Goal: Information Seeking & Learning: Learn about a topic

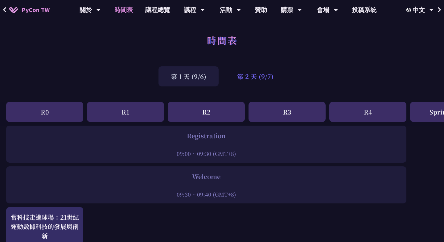
click at [271, 79] on div "第 2 天 (9/7)" at bounding box center [255, 76] width 61 height 20
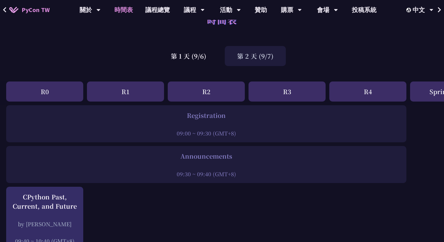
scroll to position [18, 0]
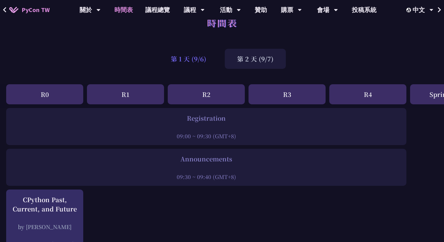
click at [198, 64] on div "第 1 天 (9/6)" at bounding box center [189, 59] width 60 height 20
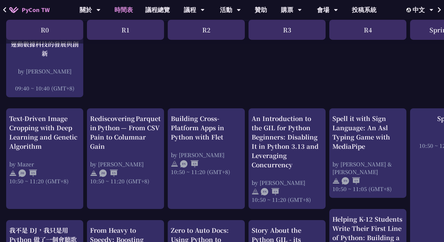
scroll to position [184, 0]
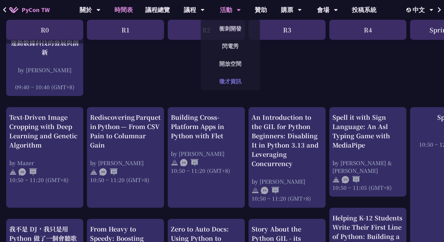
click at [229, 79] on link "徵才資訊" at bounding box center [230, 81] width 59 height 14
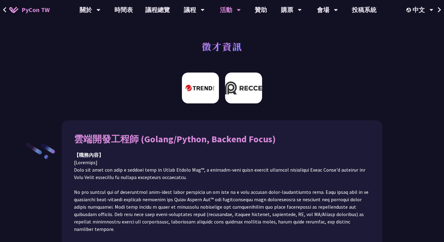
click at [240, 93] on img at bounding box center [243, 87] width 37 height 31
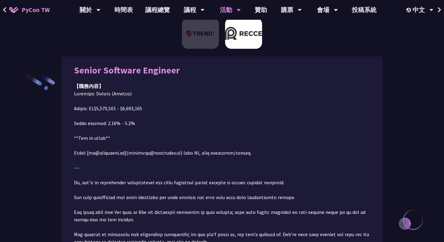
scroll to position [69, 0]
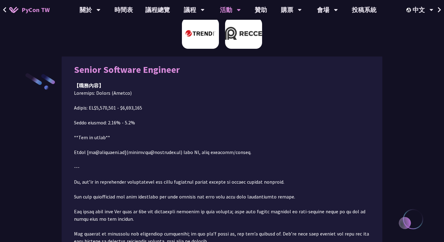
click at [200, 43] on img at bounding box center [200, 33] width 37 height 31
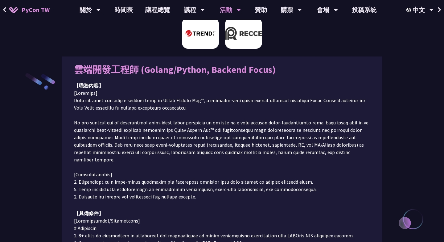
click at [231, 45] on img at bounding box center [243, 33] width 37 height 31
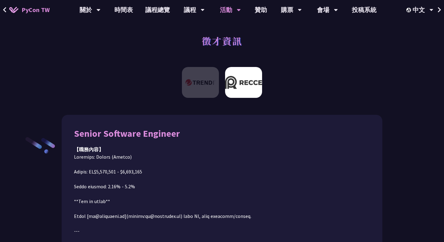
scroll to position [0, 0]
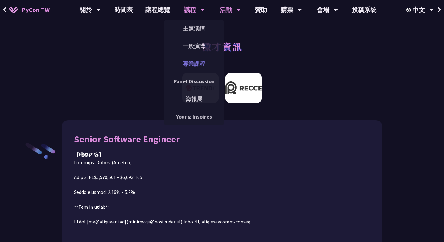
click at [198, 63] on link "專業課程" at bounding box center [193, 63] width 59 height 14
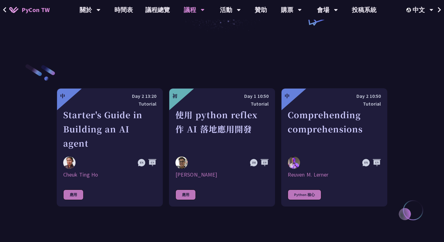
scroll to position [180, 0]
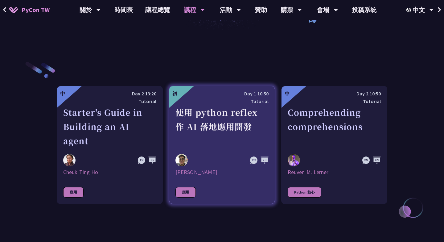
click at [212, 118] on div "使用 python reflex 作 AI 落地應用開發" at bounding box center [222, 126] width 93 height 43
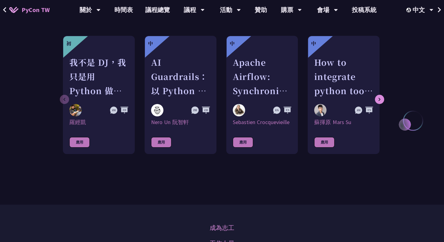
scroll to position [601, 0]
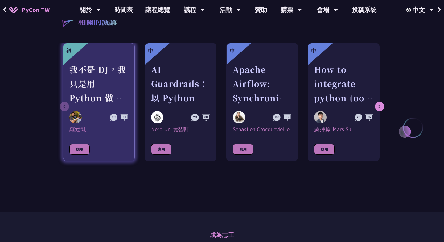
click at [93, 75] on div "我不是 DJ，我只是用 Python 做了一個會聽歌的工具" at bounding box center [98, 83] width 59 height 43
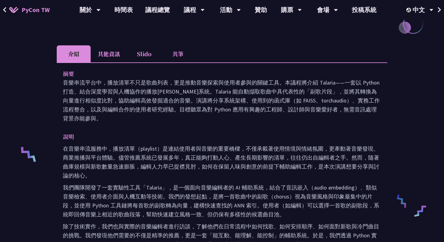
scroll to position [106, 0]
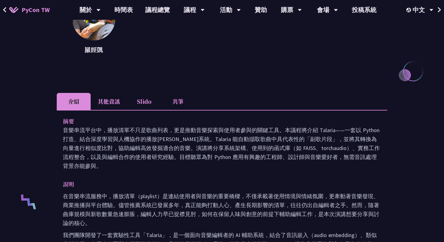
click at [109, 102] on li "其他資訊" at bounding box center [109, 101] width 36 height 17
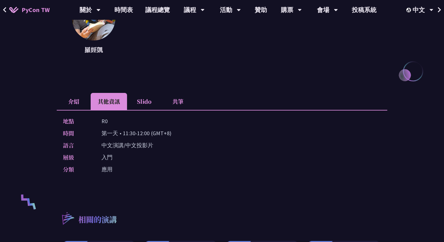
click at [135, 101] on li "Slido" at bounding box center [144, 101] width 34 height 17
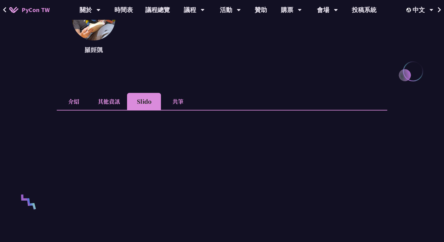
click at [181, 101] on li "共筆" at bounding box center [178, 101] width 34 height 17
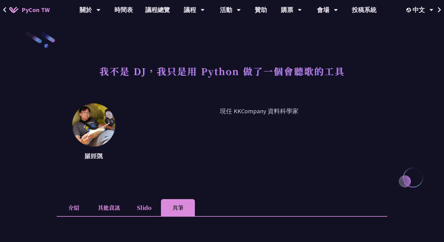
scroll to position [16, 0]
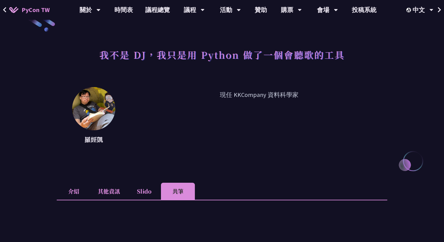
click at [80, 193] on li "介紹" at bounding box center [74, 191] width 34 height 17
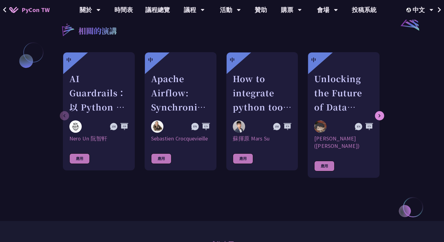
scroll to position [518, 0]
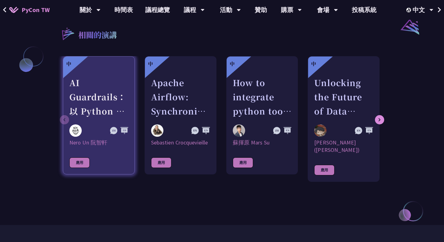
click at [65, 115] on link "中 AI Guardrails：以 Python 構建企業級 LLM 安全防護策略 [PERSON_NAME] Un [PERSON_NAME] 應用" at bounding box center [99, 115] width 72 height 118
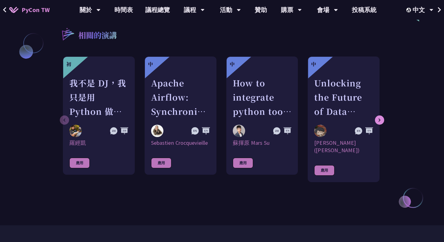
scroll to position [524, 0]
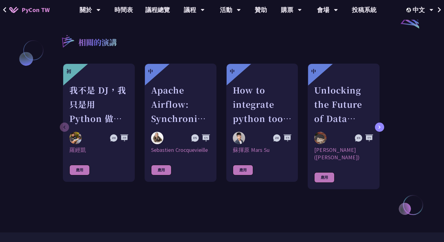
click at [382, 124] on div at bounding box center [379, 126] width 9 height 9
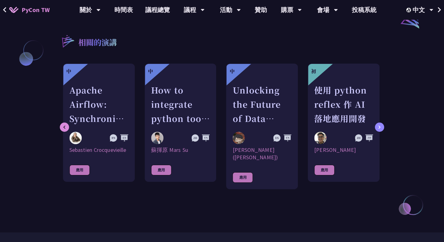
click at [382, 124] on div at bounding box center [379, 126] width 9 height 9
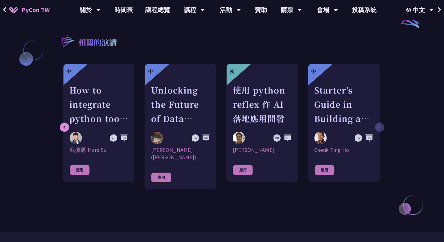
click at [382, 124] on div "初 我不是 DJ，我只是用 Python 做了一個會聽歌的工具 [PERSON_NAME]凱 應用 中 Apache Airflow: Synchronizi…" at bounding box center [222, 130] width 331 height 132
click at [65, 126] on icon at bounding box center [65, 127] width 2 height 3
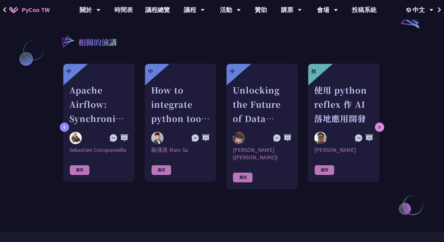
click at [65, 126] on icon at bounding box center [65, 127] width 2 height 3
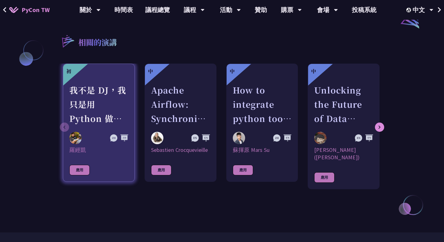
click at [97, 106] on div "我不是 DJ，我只是用 Python 做了一個會聽歌的工具" at bounding box center [98, 104] width 59 height 43
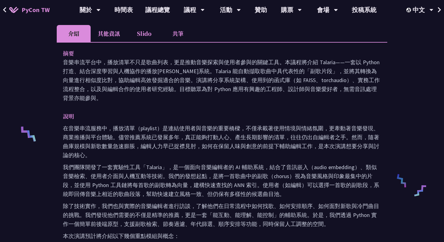
scroll to position [174, 0]
